Goal: Find specific page/section: Find specific page/section

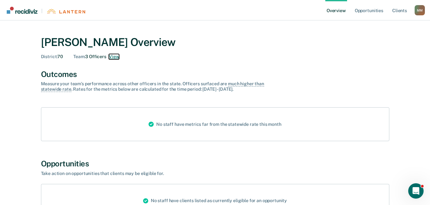
click at [111, 59] on button "View" at bounding box center [114, 56] width 10 height 5
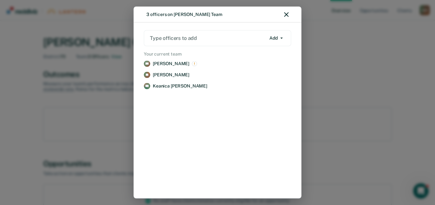
click at [196, 38] on div at bounding box center [208, 38] width 116 height 7
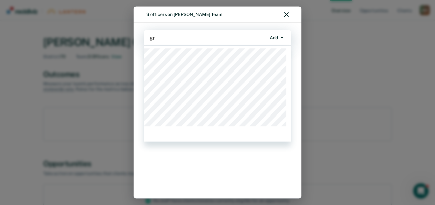
type input "g"
type input "clay"
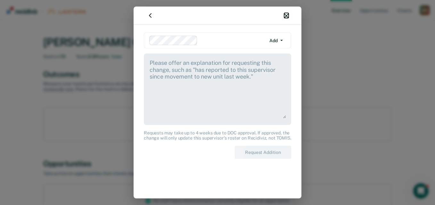
click at [286, 13] on icon "button" at bounding box center [286, 15] width 4 height 4
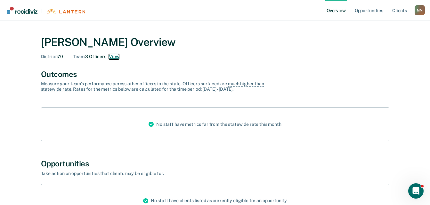
click at [114, 57] on button "View" at bounding box center [114, 56] width 10 height 5
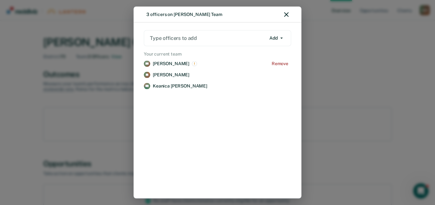
click at [155, 64] on p "[PERSON_NAME]" at bounding box center [171, 63] width 36 height 5
